Goal: Register for event/course

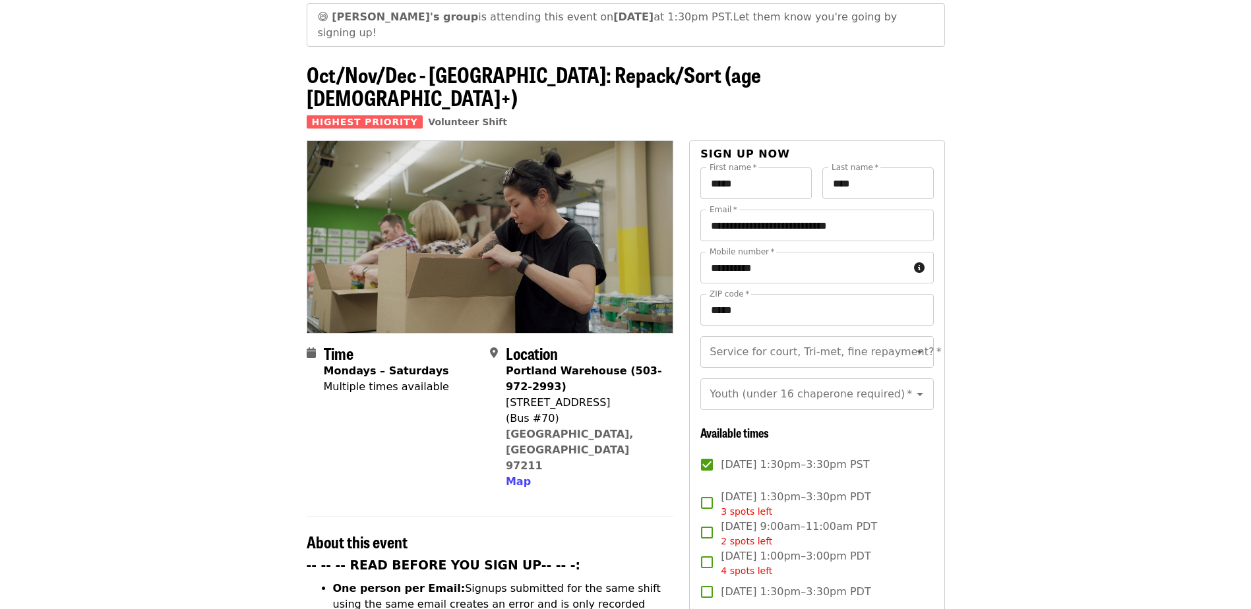
scroll to position [264, 0]
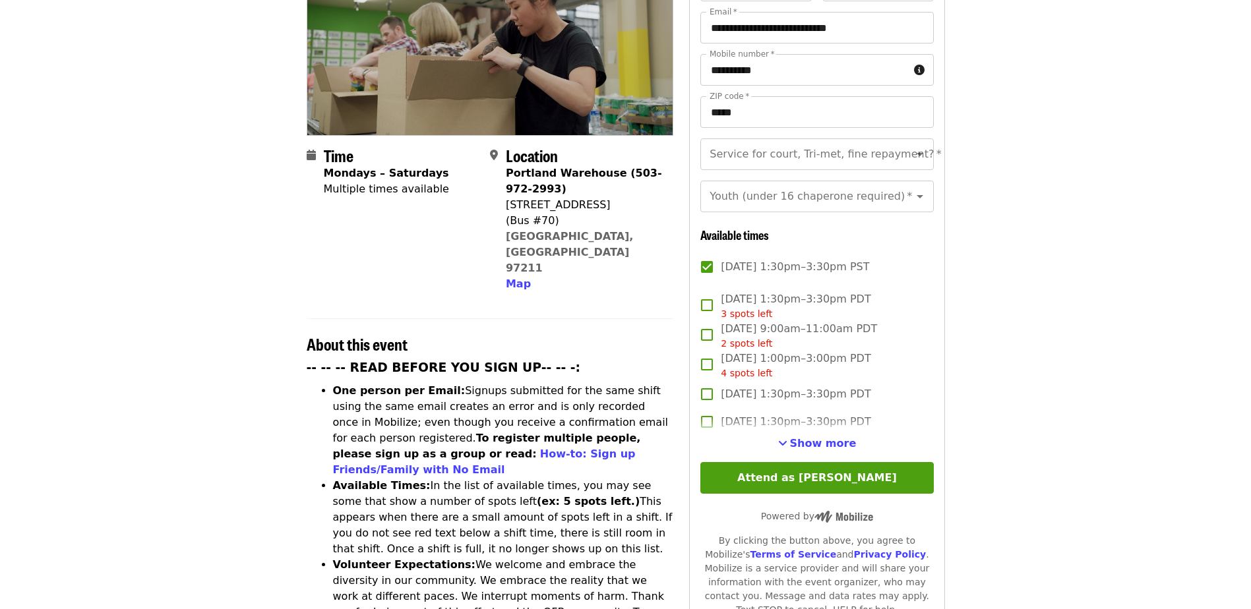
drag, startPoint x: 839, startPoint y: 423, endPoint x: 903, endPoint y: 407, distance: 66.7
click at [839, 437] on span "Show more" at bounding box center [823, 443] width 67 height 13
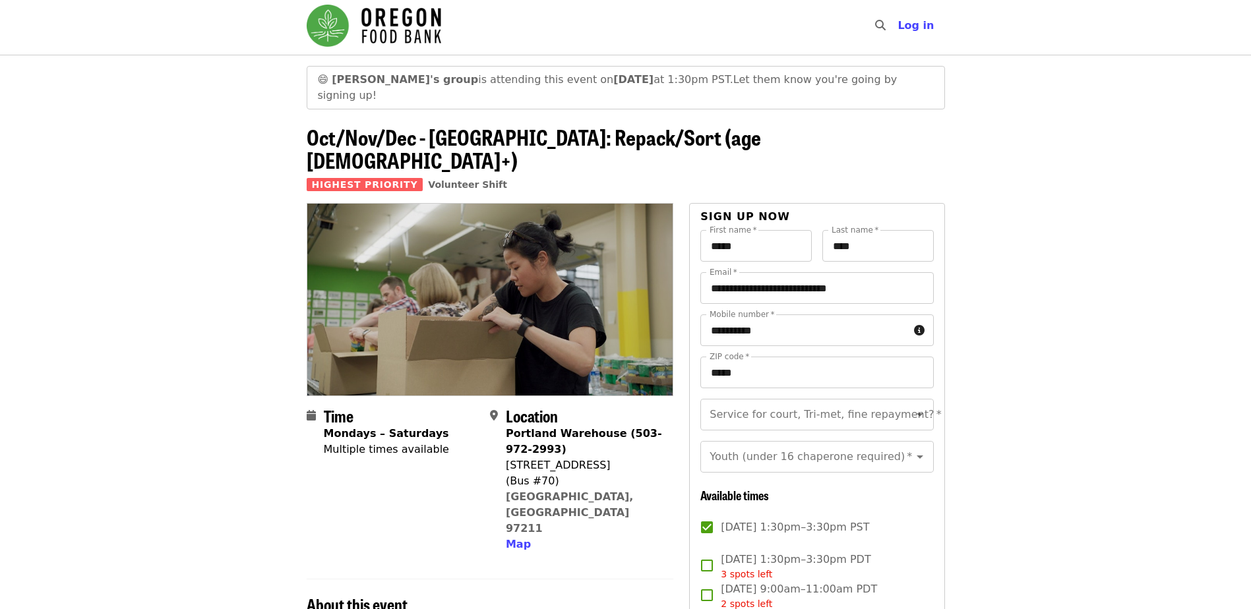
scroll to position [0, 0]
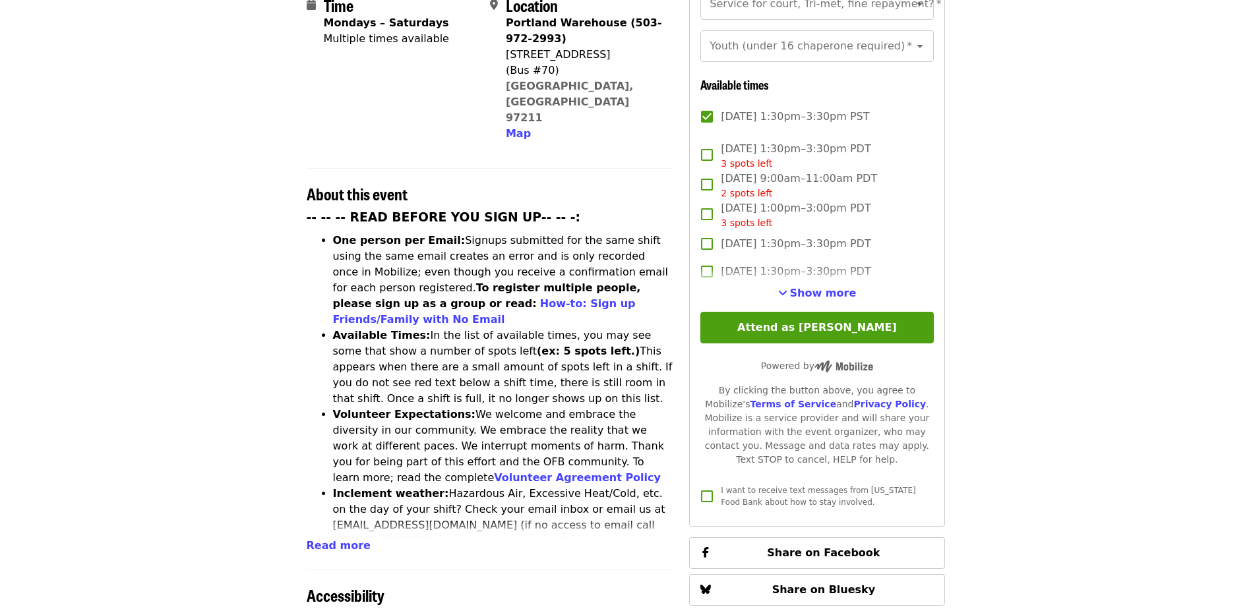
scroll to position [396, 0]
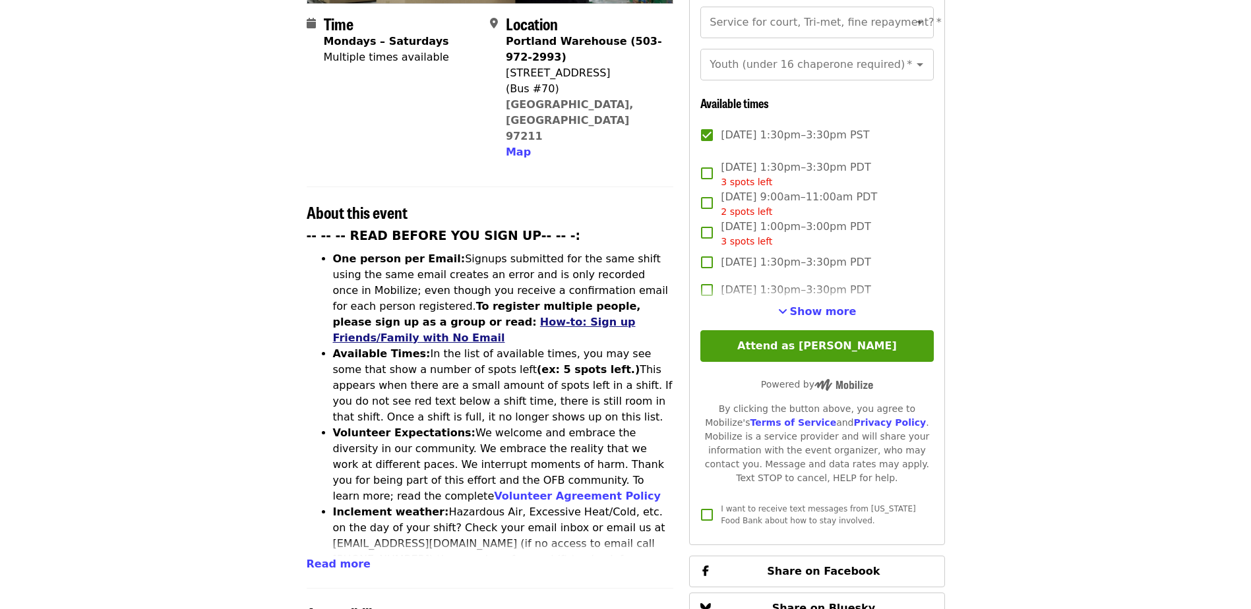
click at [445, 316] on link "How-to: Sign up Friends/Family with No Email" at bounding box center [484, 330] width 303 height 28
